Goal: Navigation & Orientation: Find specific page/section

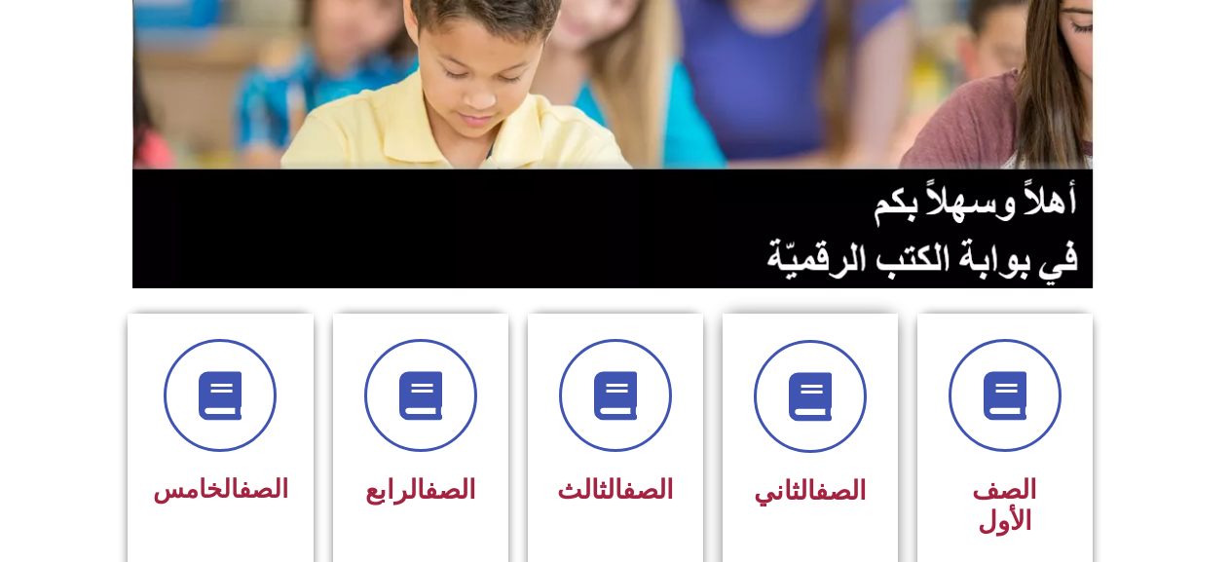
scroll to position [487, 0]
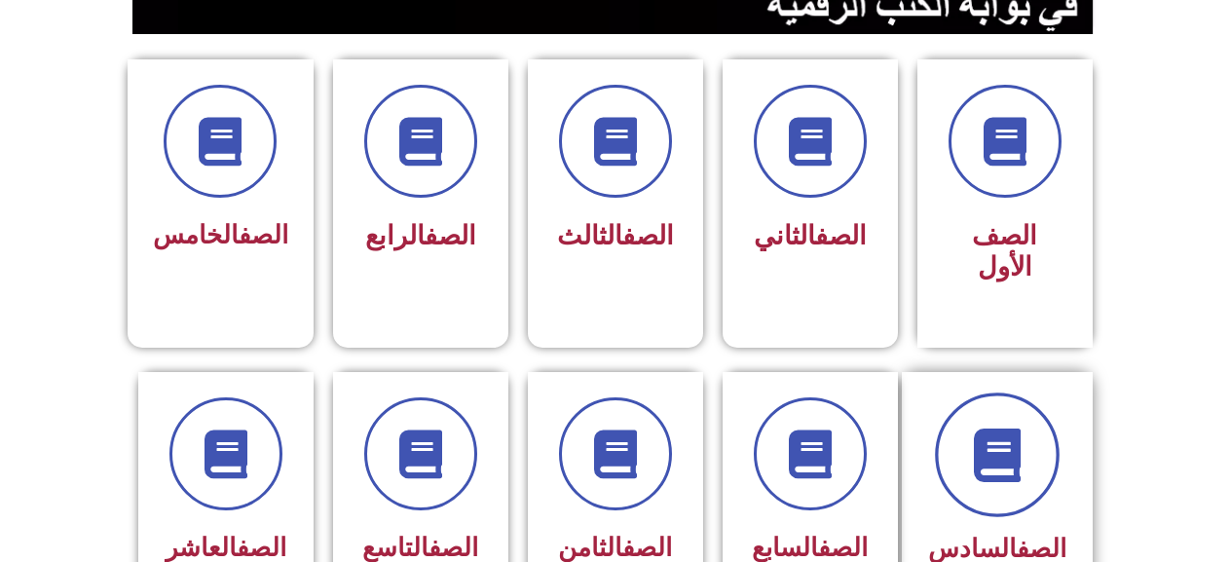
click at [992, 427] on icon at bounding box center [997, 454] width 54 height 54
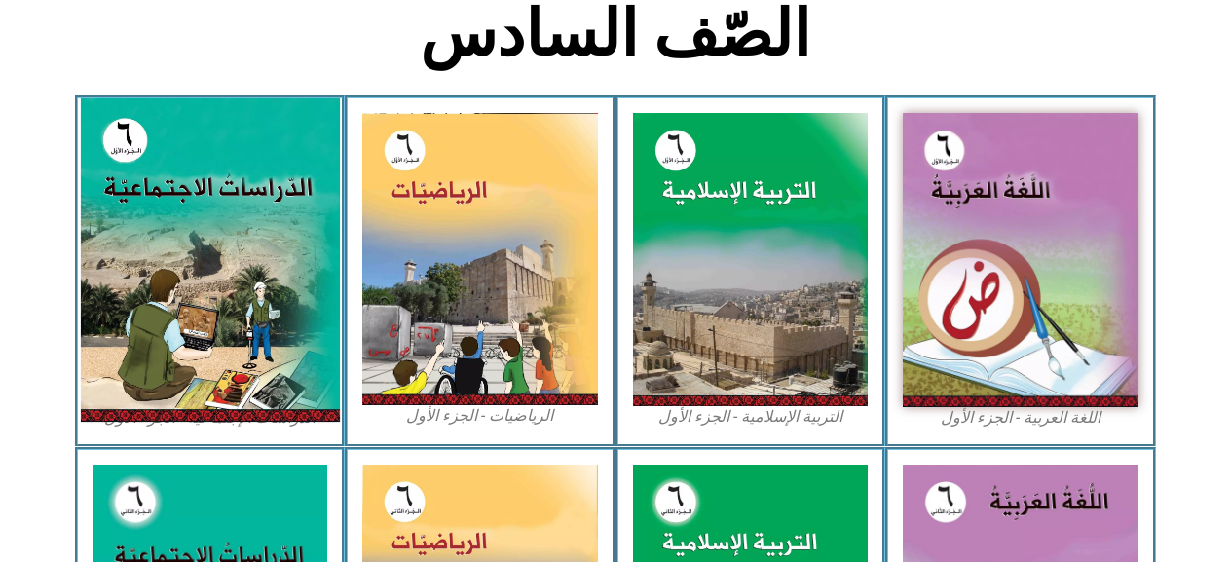
scroll to position [487, 0]
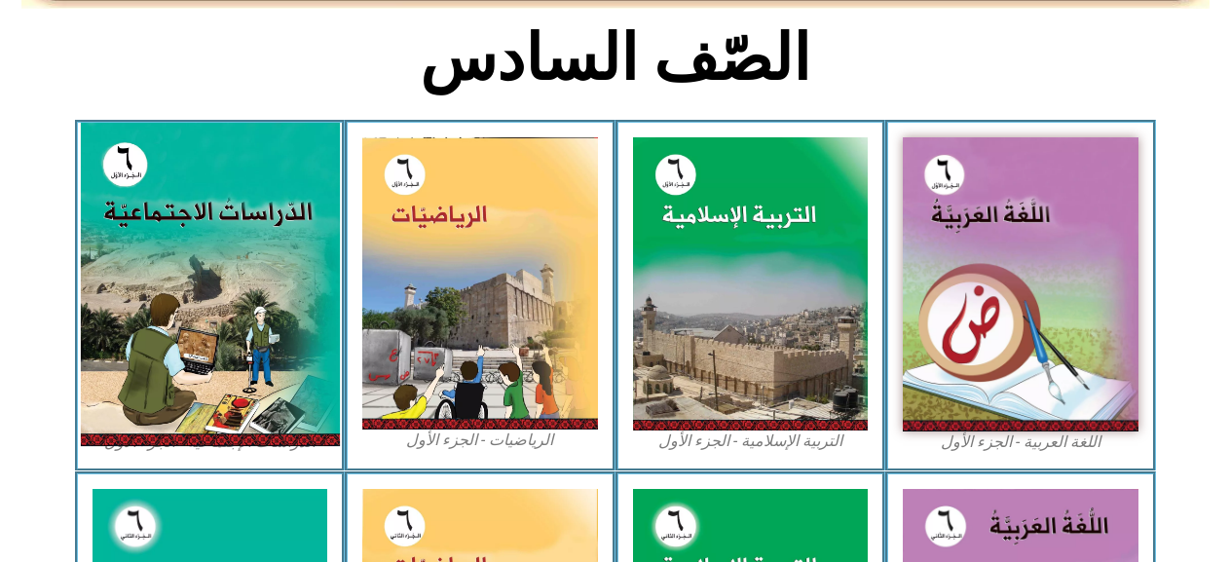
click at [247, 202] on img at bounding box center [209, 284] width 259 height 323
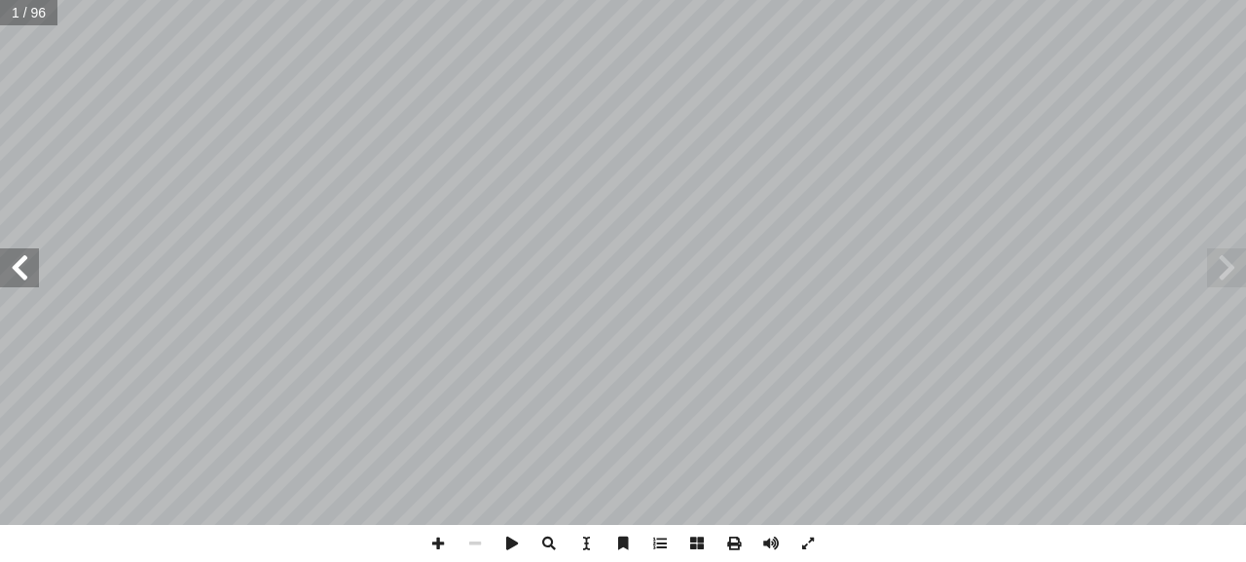
click at [17, 269] on span at bounding box center [19, 267] width 39 height 39
click at [16, 269] on span at bounding box center [19, 267] width 39 height 39
click at [14, 269] on span at bounding box center [19, 267] width 39 height 39
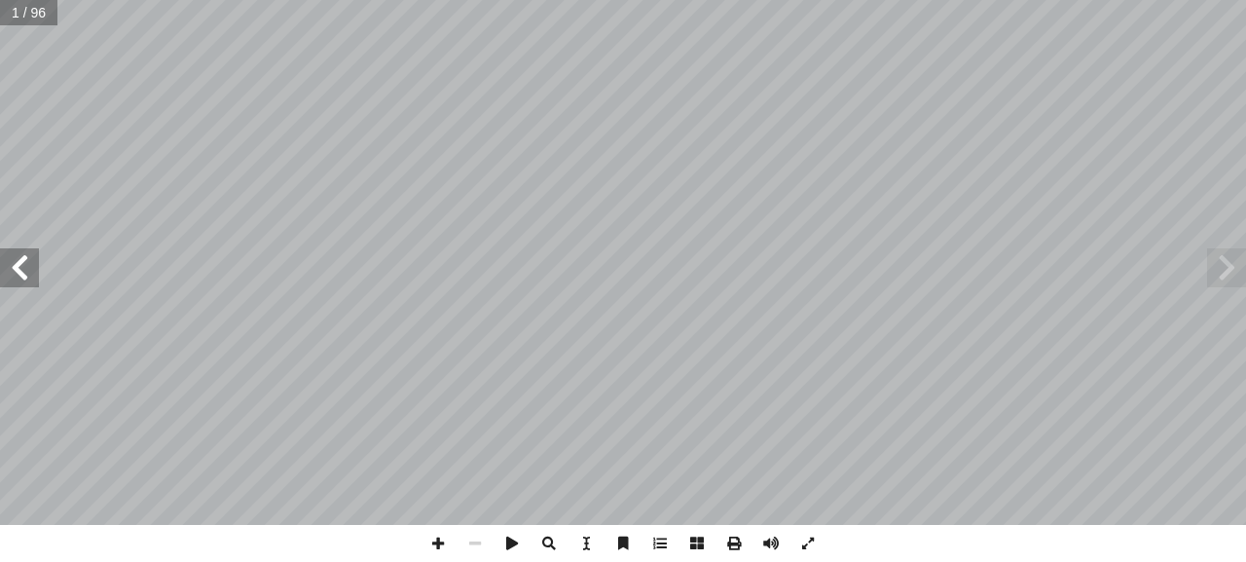
click at [14, 269] on span at bounding box center [19, 267] width 39 height 39
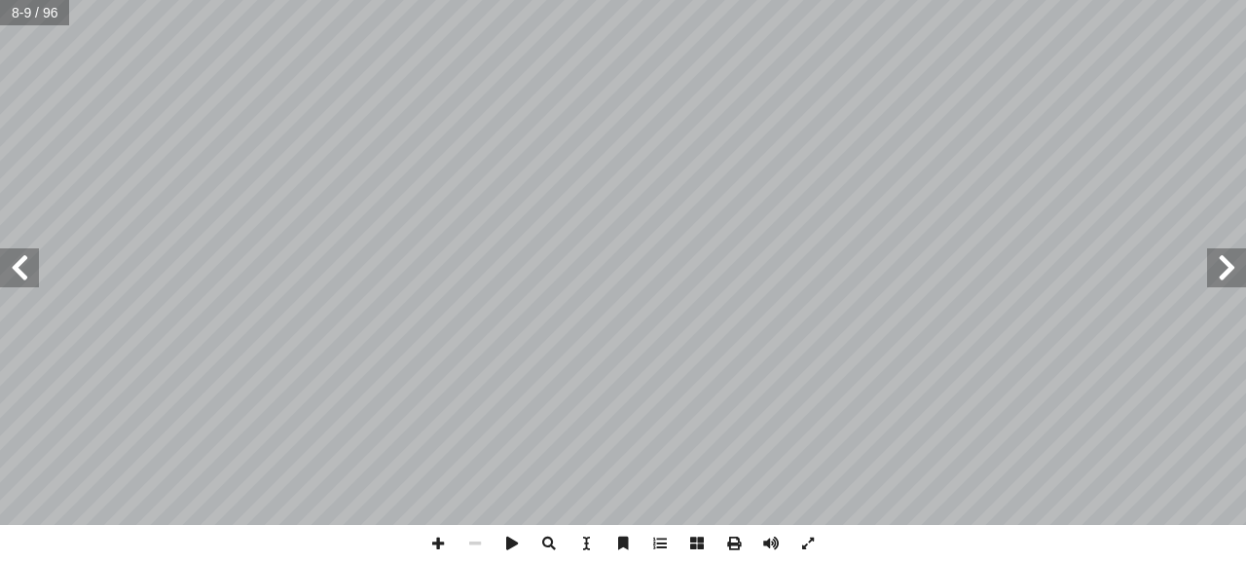
click at [14, 269] on span at bounding box center [19, 267] width 39 height 39
click at [433, 536] on span at bounding box center [438, 543] width 37 height 37
drag, startPoint x: 23, startPoint y: 269, endPoint x: 20, endPoint y: 283, distance: 14.9
click at [20, 283] on span at bounding box center [19, 267] width 39 height 39
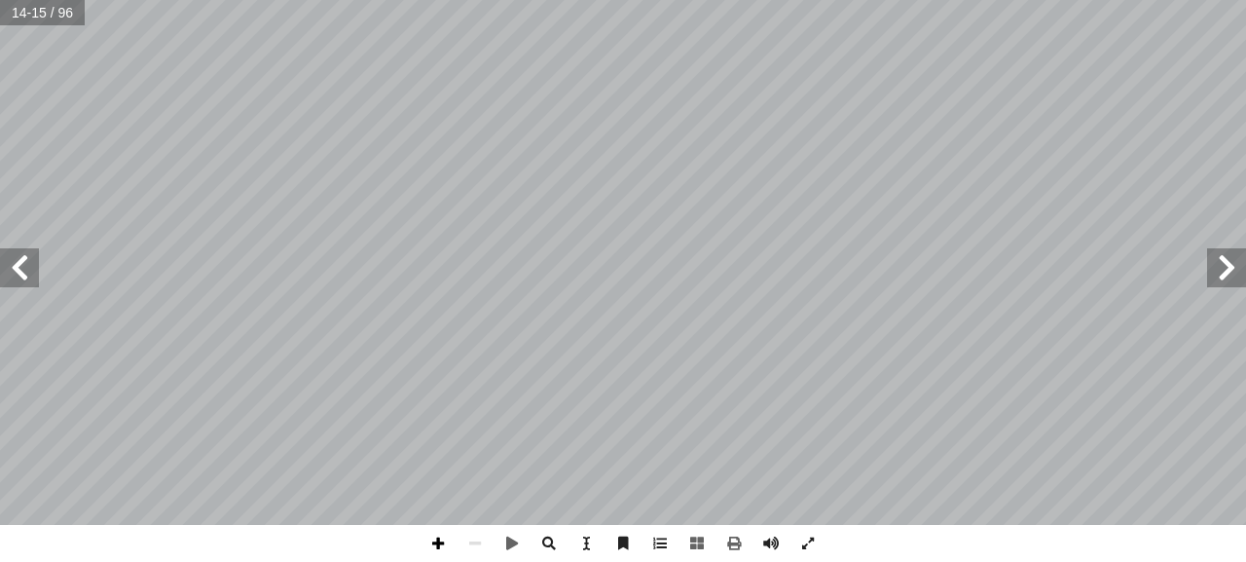
drag, startPoint x: 440, startPoint y: 549, endPoint x: 449, endPoint y: 530, distance: 21.4
click at [445, 537] on span at bounding box center [438, 543] width 37 height 37
